Goal: Task Accomplishment & Management: Use online tool/utility

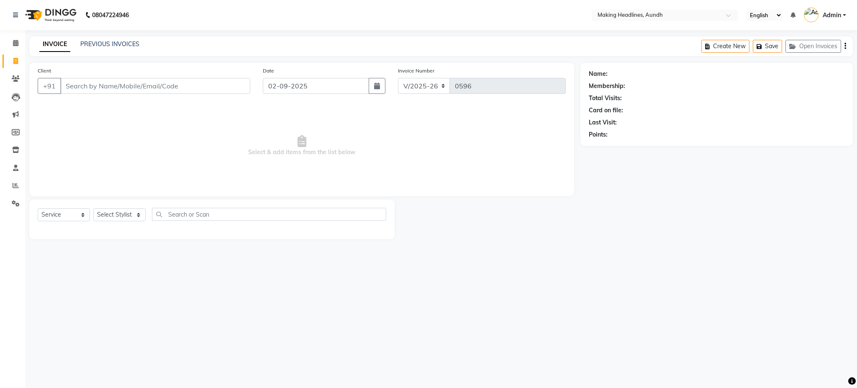
select select "743"
select select "service"
click at [644, 14] on input "text" at bounding box center [656, 16] width 121 height 8
click at [630, 257] on div "08047224946 Select Location × Making Headlines, Aundh English ENGLISH Español ا…" at bounding box center [428, 194] width 857 height 388
click at [168, 89] on input "Client" at bounding box center [155, 86] width 190 height 16
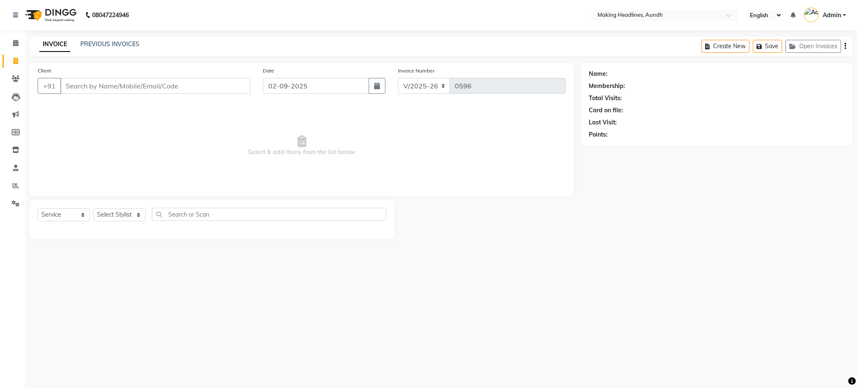
click at [119, 39] on div "INVOICE PREVIOUS INVOICES Create New Save Open Invoices" at bounding box center [441, 46] width 824 height 20
click at [114, 42] on link "PREVIOUS INVOICES" at bounding box center [109, 44] width 59 height 8
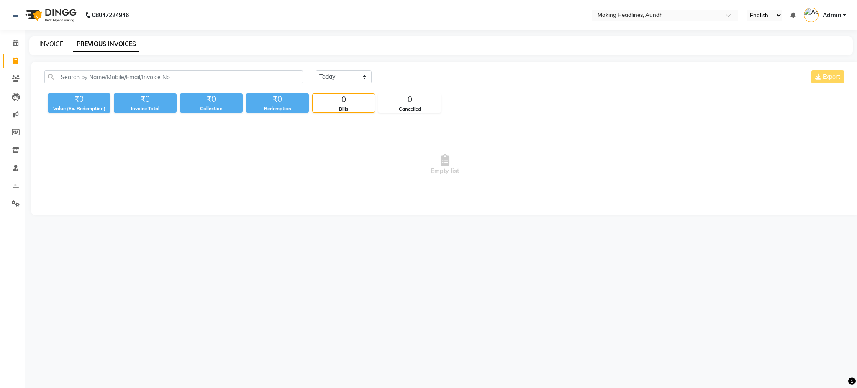
click at [49, 42] on link "INVOICE" at bounding box center [51, 44] width 24 height 8
select select "service"
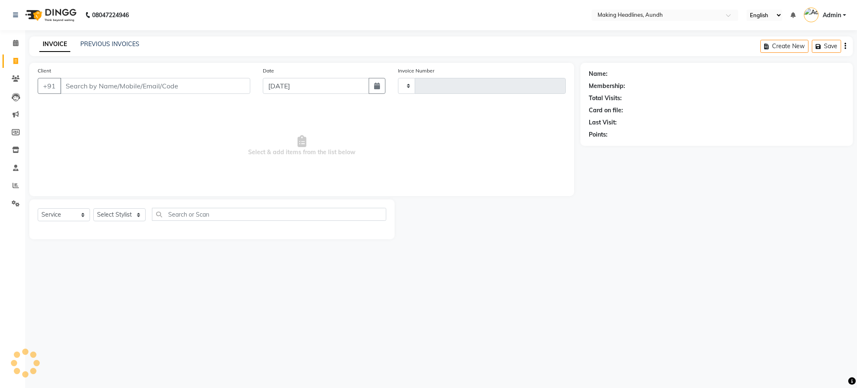
type input "0596"
select select "743"
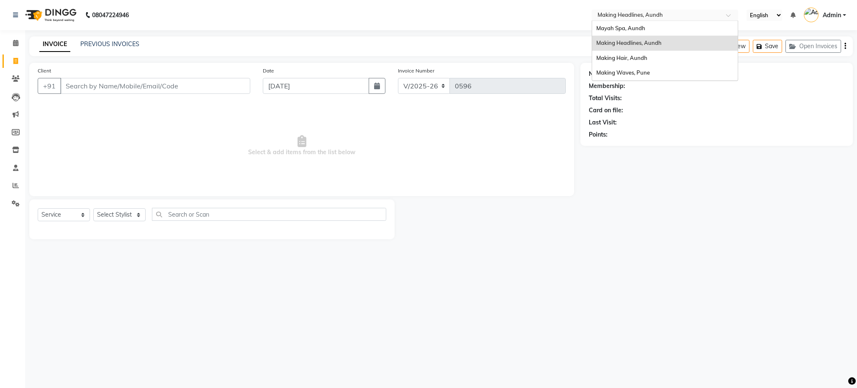
click at [638, 14] on input "text" at bounding box center [656, 16] width 121 height 8
drag, startPoint x: 638, startPoint y: 14, endPoint x: 621, endPoint y: 28, distance: 21.7
click at [621, 21] on ng-select "Select Location × Making Headlines, Aundh Mayah Spa, Aundh Making Headlines, Au…" at bounding box center [665, 15] width 147 height 11
click at [635, 29] on span "Mayah Spa, Aundh" at bounding box center [621, 28] width 49 height 7
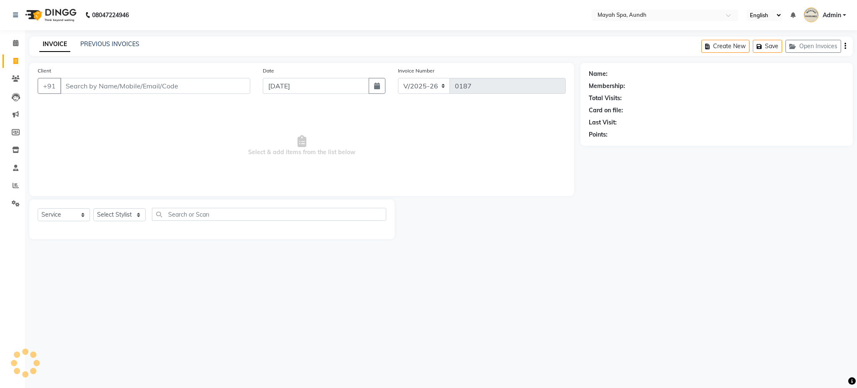
select select "761"
select select "service"
click at [228, 91] on input "Client" at bounding box center [155, 86] width 190 height 16
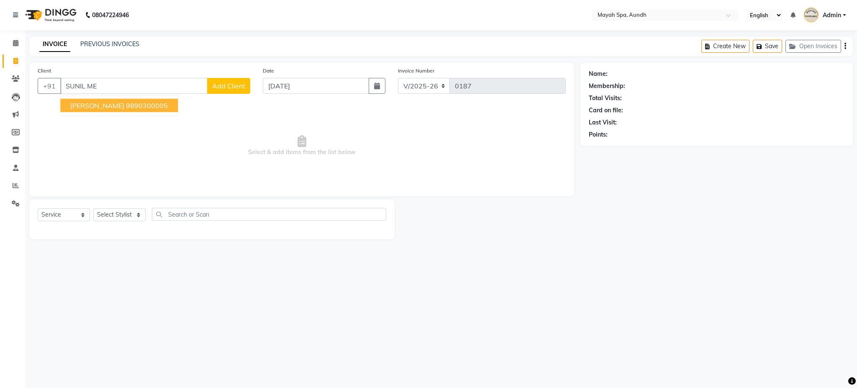
click at [149, 108] on ngb-highlight "9890300005" at bounding box center [147, 105] width 42 height 8
type input "9890300005"
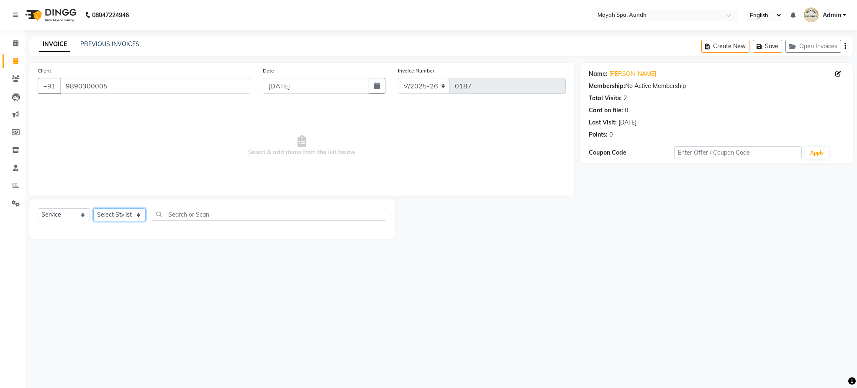
click at [122, 216] on select "Select Stylist Anuh [PERSON_NAME] Joesna [PERSON_NAME] [PERSON_NAME] [PERSON_NA…" at bounding box center [119, 214] width 52 height 13
select select "12379"
click at [93, 209] on select "Select Stylist Anuh [PERSON_NAME] Joesna [PERSON_NAME] [PERSON_NAME] [PERSON_NA…" at bounding box center [119, 214] width 52 height 13
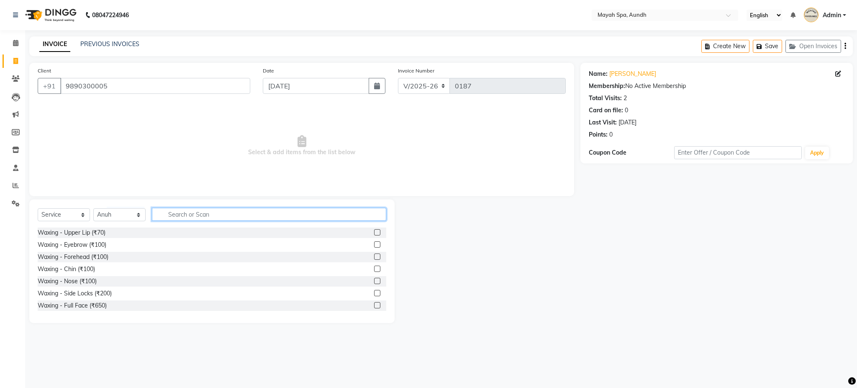
click at [211, 214] on input "text" at bounding box center [269, 214] width 234 height 13
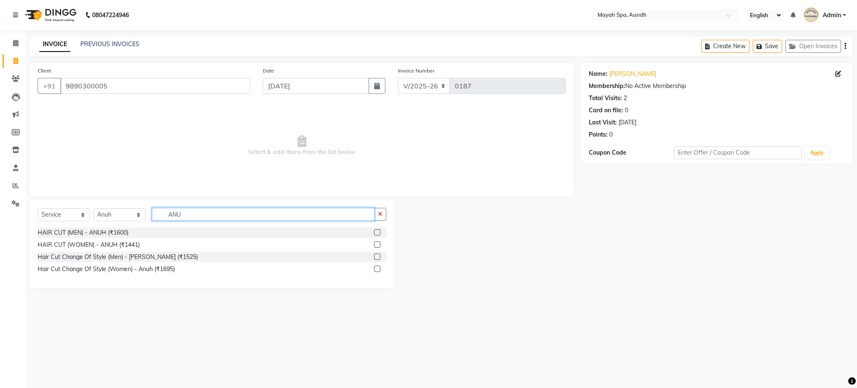
type input "ANU"
click at [170, 234] on div "HAIR CUT (MEN) - ANUH (₹1600)" at bounding box center [212, 232] width 349 height 10
click at [115, 231] on div "HAIR CUT (MEN) - ANUH (₹1600)" at bounding box center [83, 232] width 91 height 9
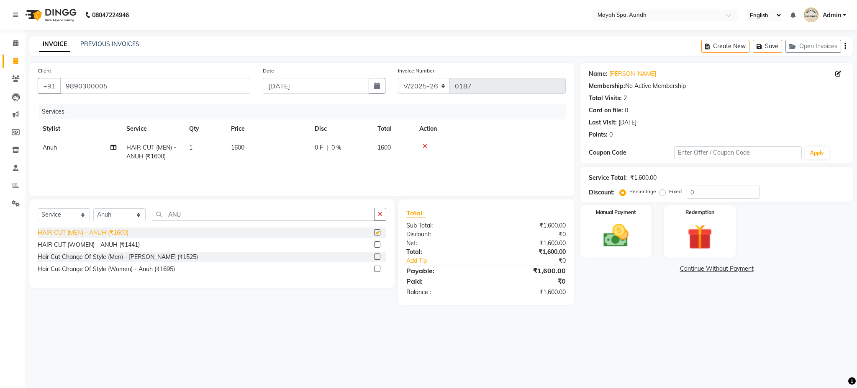
checkbox input "false"
click at [620, 248] on img at bounding box center [616, 236] width 43 height 30
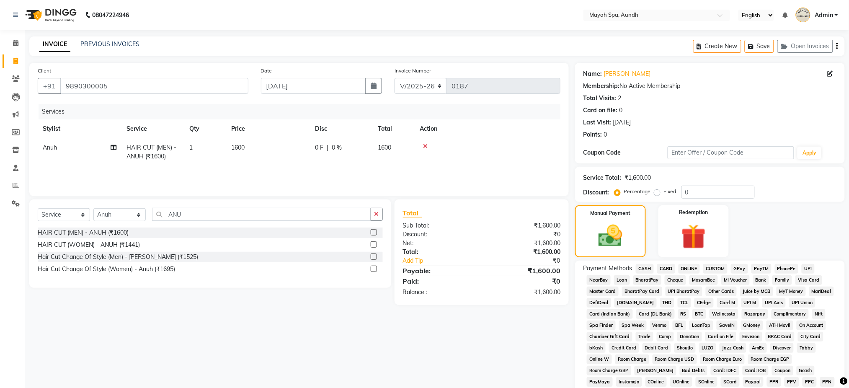
click at [666, 267] on span "CARD" at bounding box center [666, 269] width 18 height 10
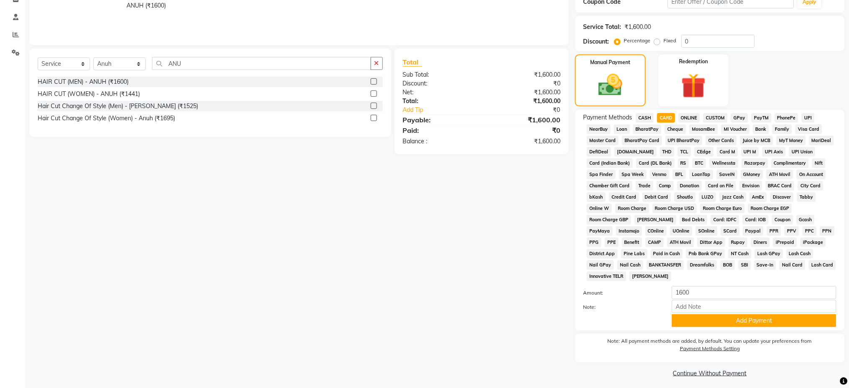
scroll to position [155, 0]
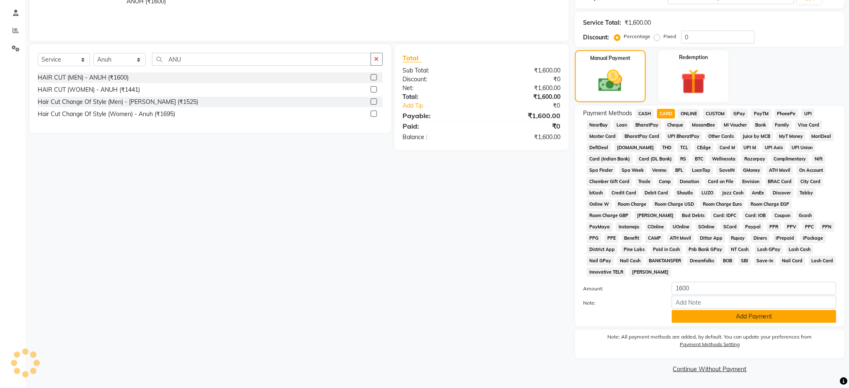
click at [777, 319] on button "Add Payment" at bounding box center [754, 316] width 165 height 13
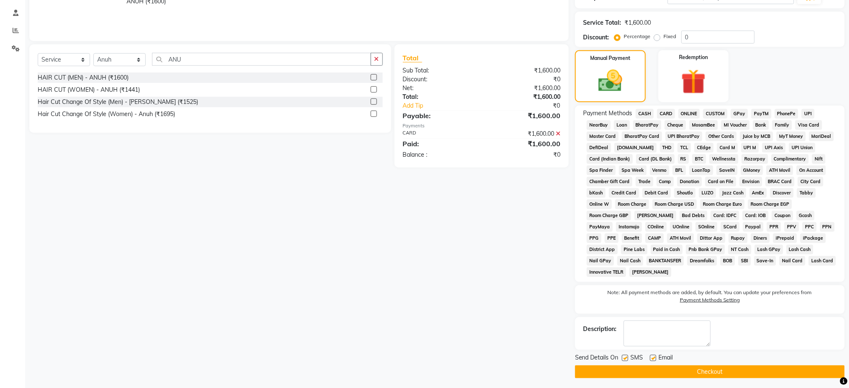
click at [688, 369] on button "Checkout" at bounding box center [710, 371] width 270 height 13
